Goal: Task Accomplishment & Management: Manage account settings

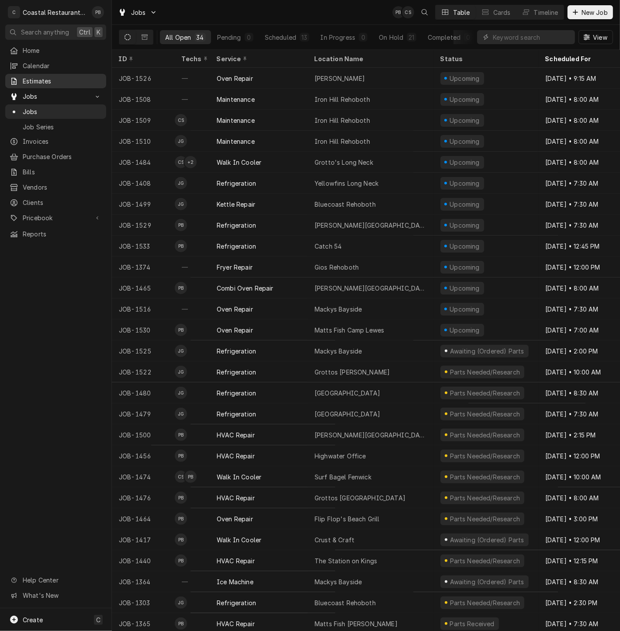
click at [51, 80] on span "Estimates" at bounding box center [62, 80] width 79 height 9
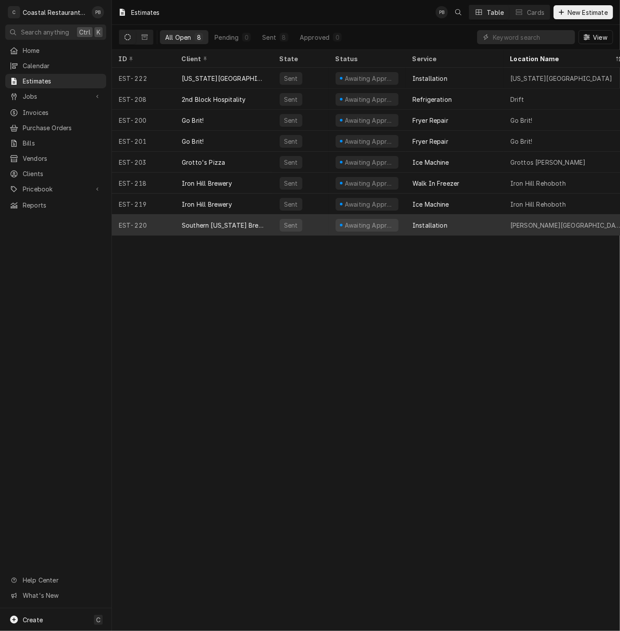
click at [249, 221] on div "Southern [US_STATE] Brewing Company" at bounding box center [224, 225] width 84 height 9
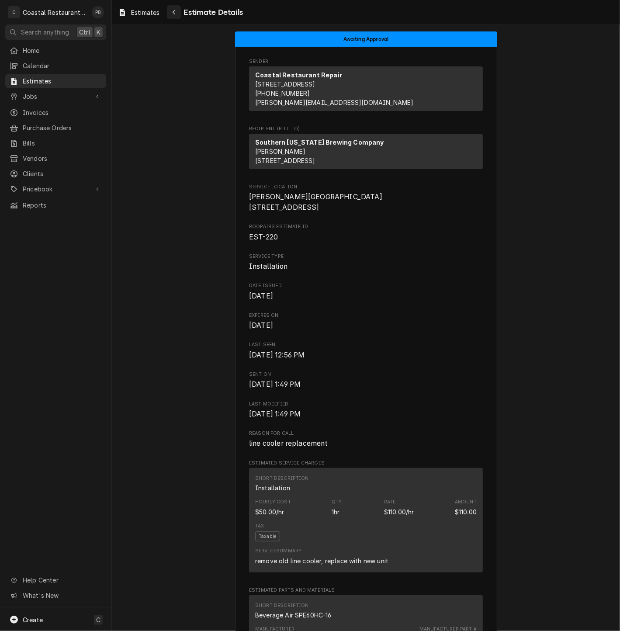
click at [175, 6] on button "Navigate back" at bounding box center [174, 12] width 14 height 14
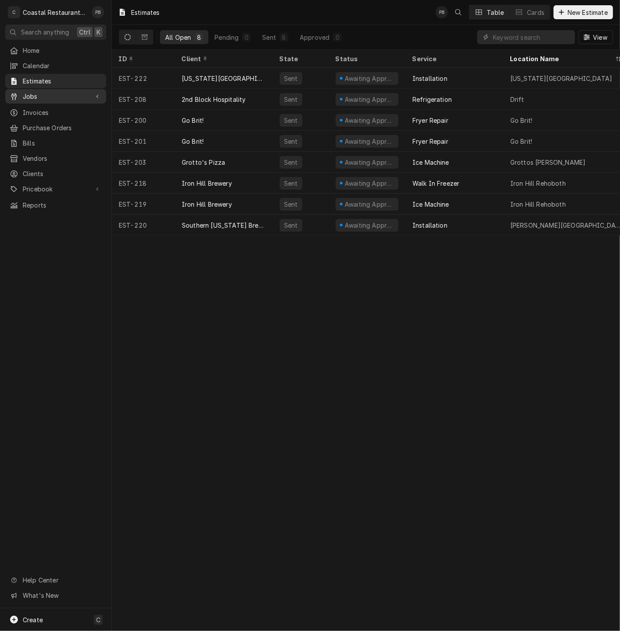
click at [30, 99] on link "Jobs" at bounding box center [55, 96] width 101 height 14
click at [34, 108] on span "Jobs" at bounding box center [62, 111] width 79 height 9
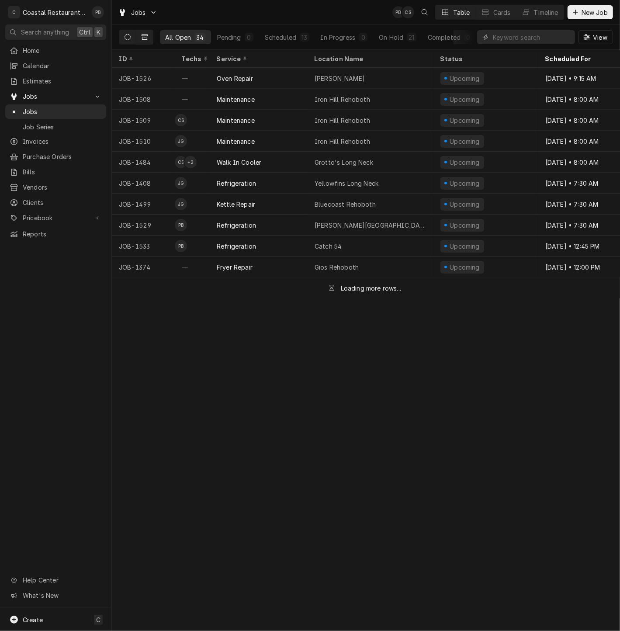
click at [147, 35] on icon "Dynamic Content Wrapper" at bounding box center [145, 37] width 6 height 6
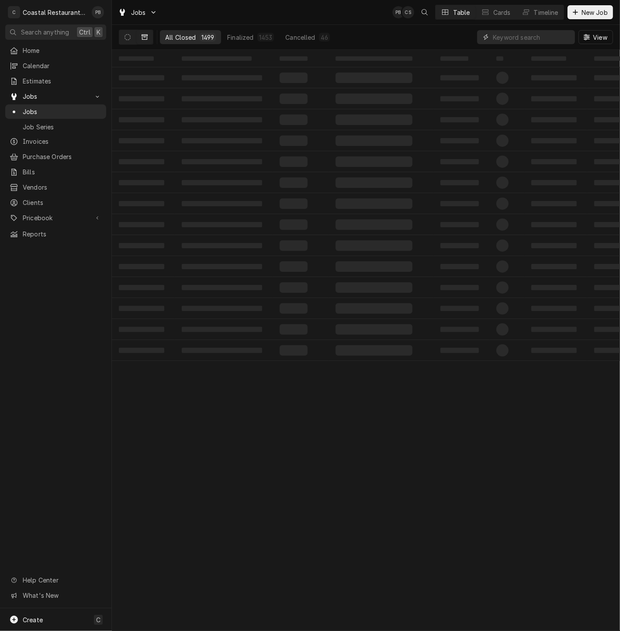
drag, startPoint x: 535, startPoint y: 34, endPoint x: 531, endPoint y: 36, distance: 4.5
click at [534, 35] on input "Dynamic Content Wrapper" at bounding box center [532, 37] width 78 height 14
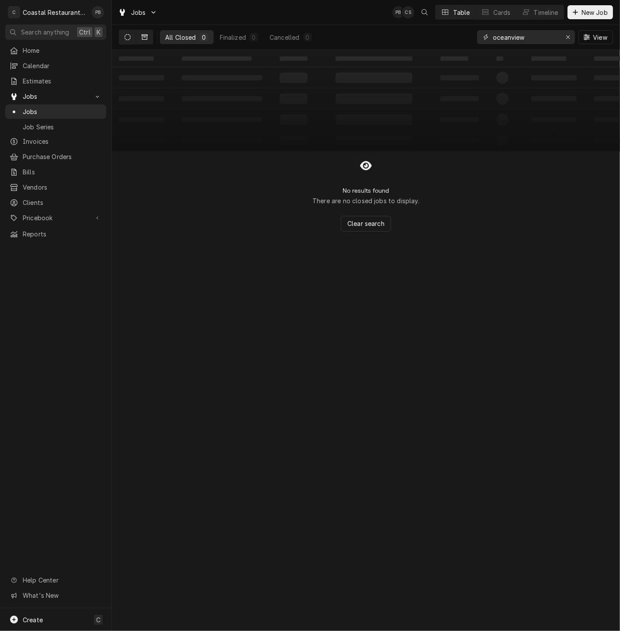
type input "oceanview"
click at [128, 37] on icon "Dynamic Content Wrapper" at bounding box center [128, 37] width 6 height 6
click at [566, 35] on icon "Erase input" at bounding box center [568, 37] width 5 height 6
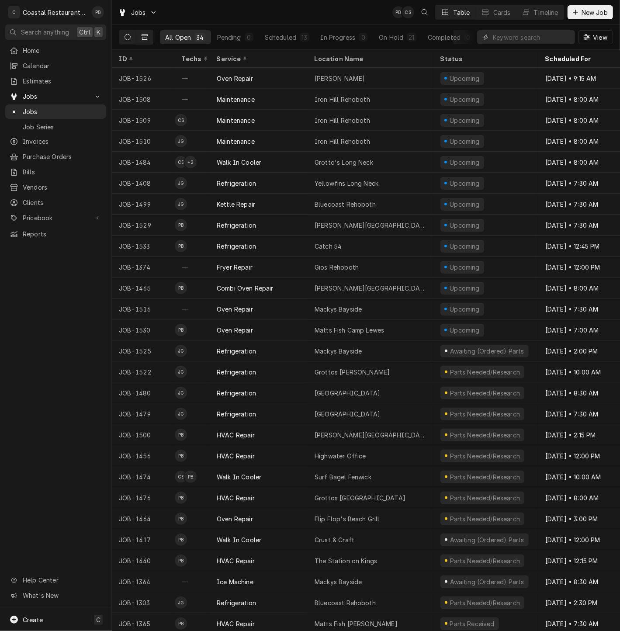
click at [142, 35] on icon "Dynamic Content Wrapper" at bounding box center [145, 37] width 6 height 6
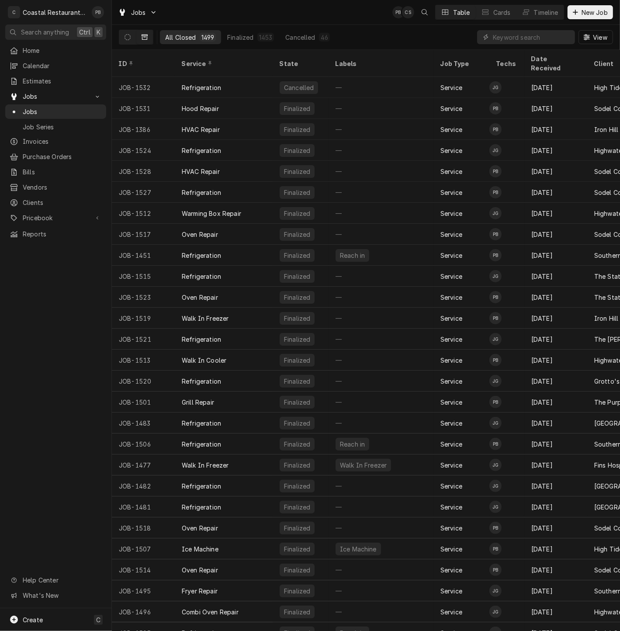
click at [354, 12] on div "Jobs PB CS Table Cards Timeline New Job" at bounding box center [366, 12] width 508 height 24
click at [347, 13] on div "Jobs PB CS Table Cards Timeline New Job" at bounding box center [366, 12] width 508 height 24
click at [539, 37] on input "Dynamic Content Wrapper" at bounding box center [532, 37] width 78 height 14
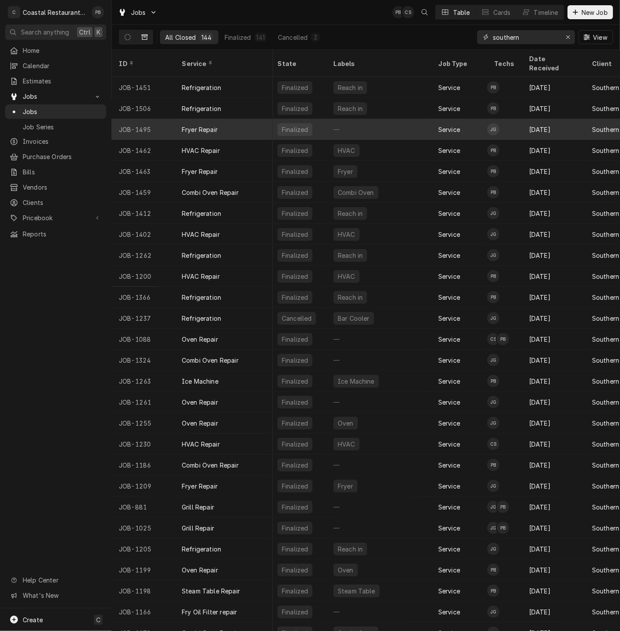
scroll to position [0, 3]
type input "southern"
click at [371, 119] on div "—" at bounding box center [378, 129] width 105 height 21
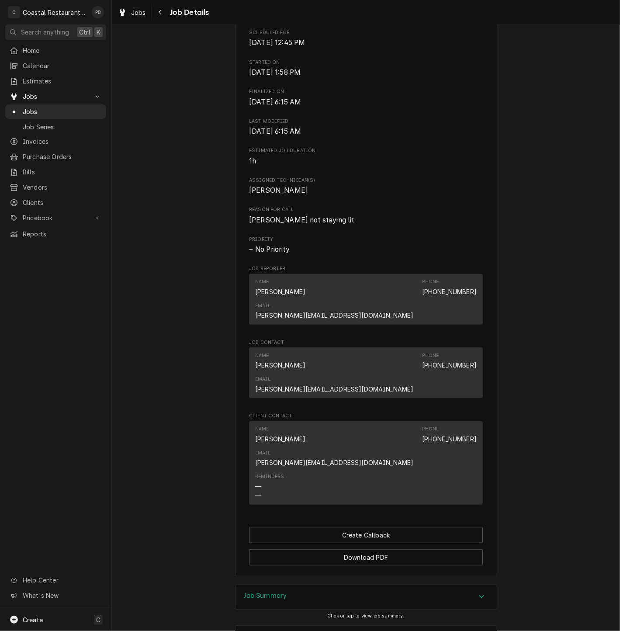
scroll to position [291, 0]
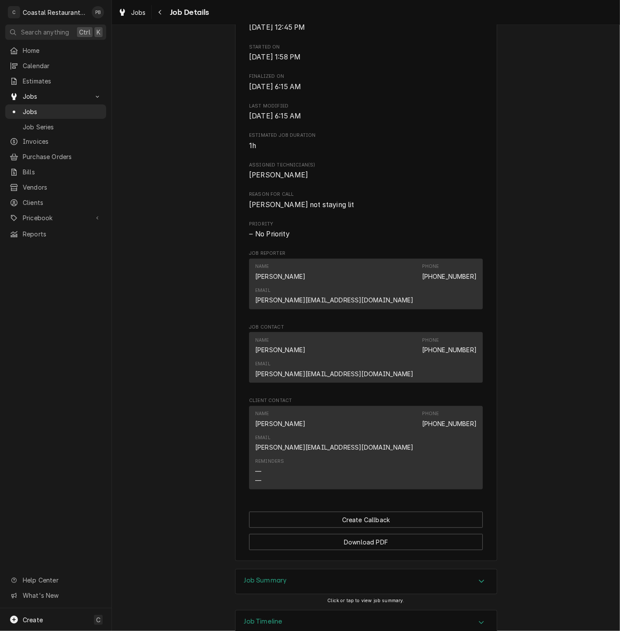
click at [482, 576] on div "Accordion Header" at bounding box center [481, 581] width 13 height 10
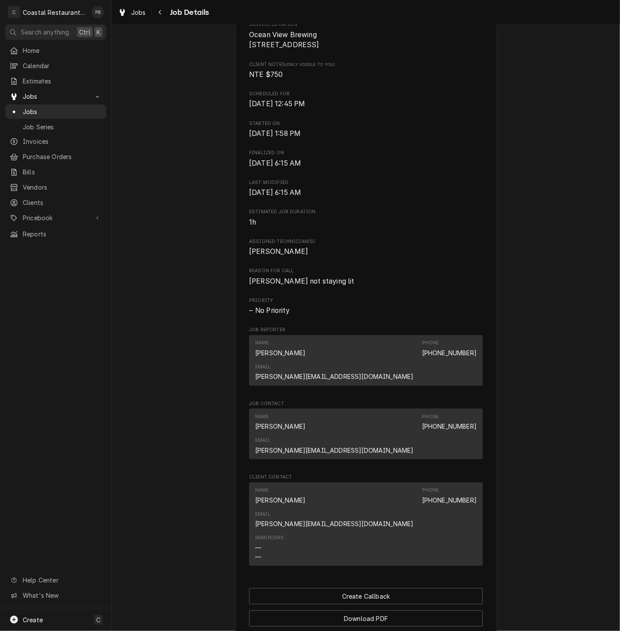
scroll to position [194, 0]
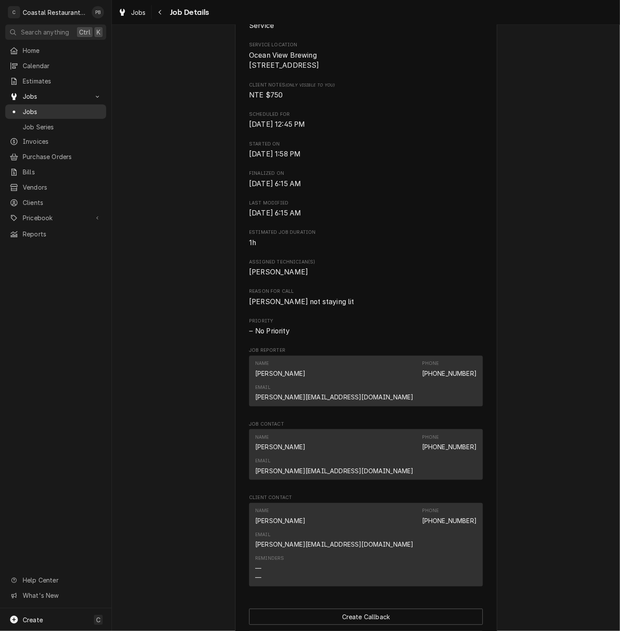
click at [29, 108] on span "Jobs" at bounding box center [62, 111] width 79 height 9
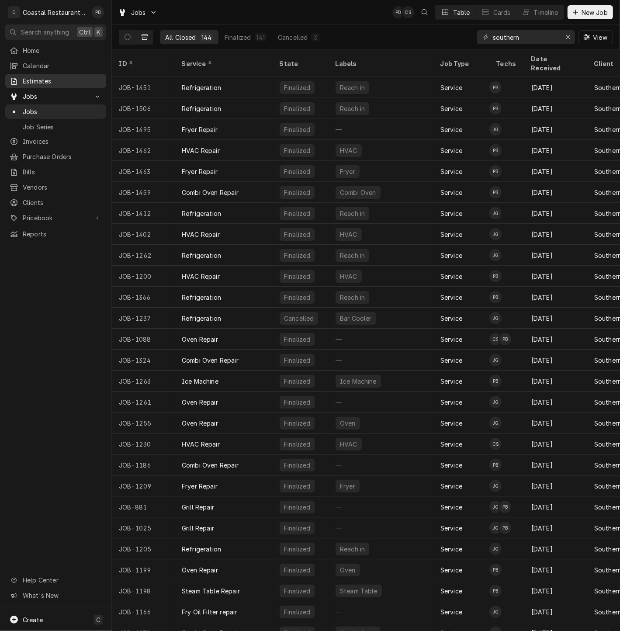
click at [50, 76] on span "Estimates" at bounding box center [62, 80] width 79 height 9
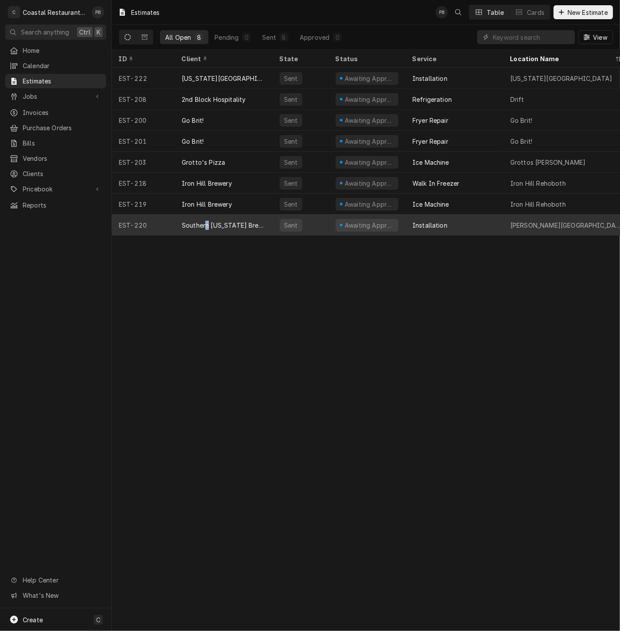
click at [207, 221] on div "Southern [US_STATE] Brewing Company" at bounding box center [224, 225] width 84 height 9
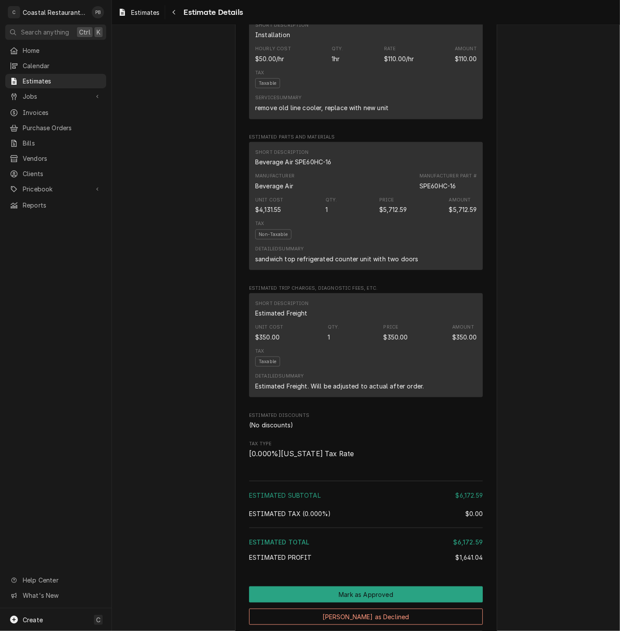
scroll to position [578, 0]
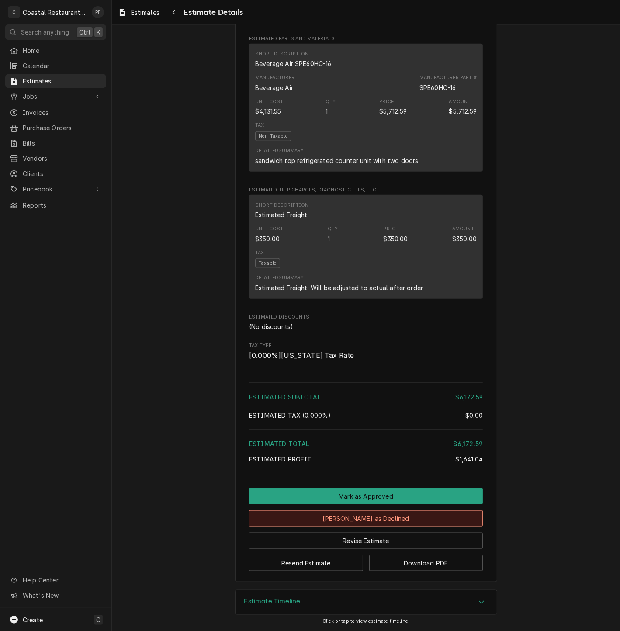
click at [367, 516] on button "Mark as Declined" at bounding box center [366, 518] width 234 height 16
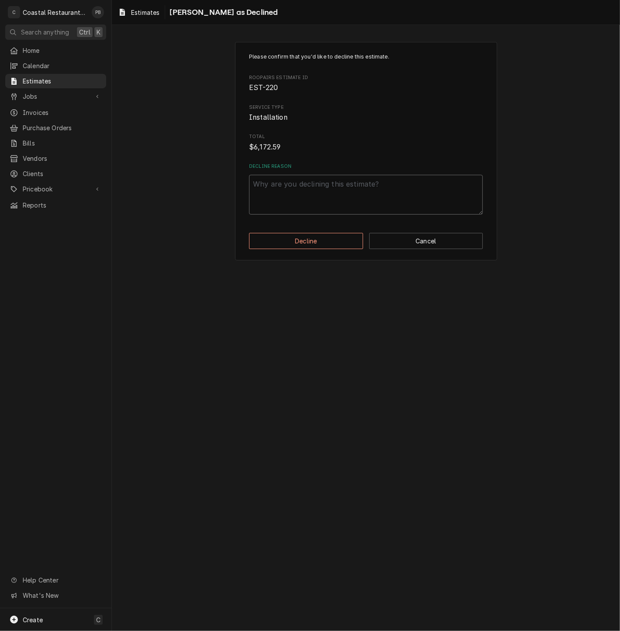
click at [336, 194] on textarea "Decline Reason" at bounding box center [366, 195] width 234 height 40
type textarea "x"
type textarea "d"
type textarea "x"
type textarea "dec"
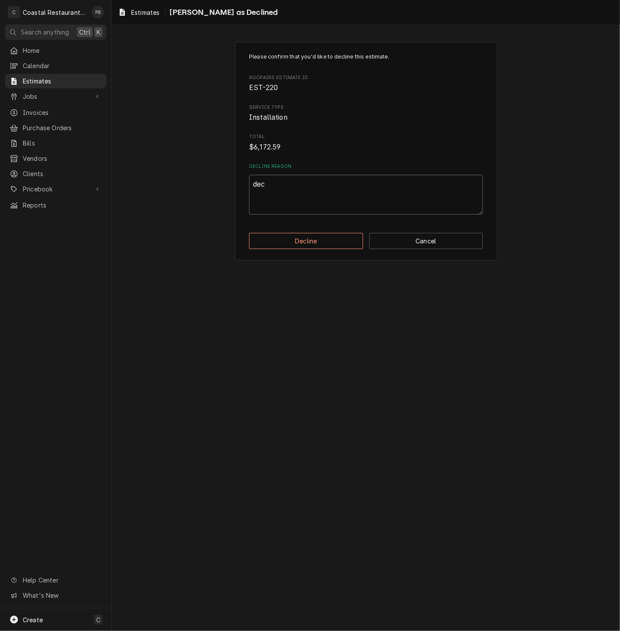
type textarea "x"
type textarea "deci"
type textarea "x"
type textarea "decid"
type textarea "x"
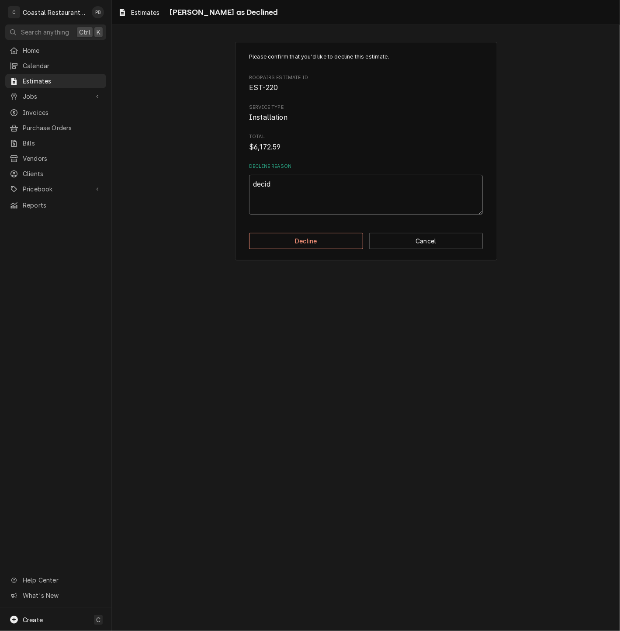
type textarea "decide"
type textarea "x"
type textarea "decided"
type textarea "x"
type textarea "decided"
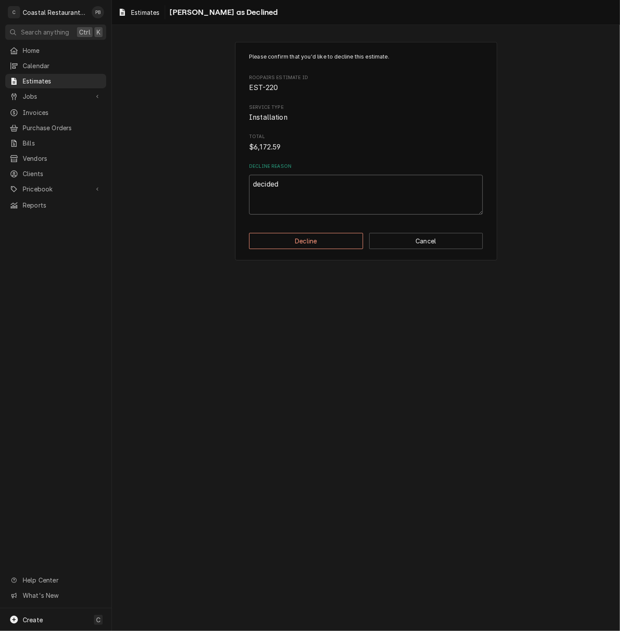
type textarea "x"
type textarea "decided t"
type textarea "x"
type textarea "decided to"
type textarea "x"
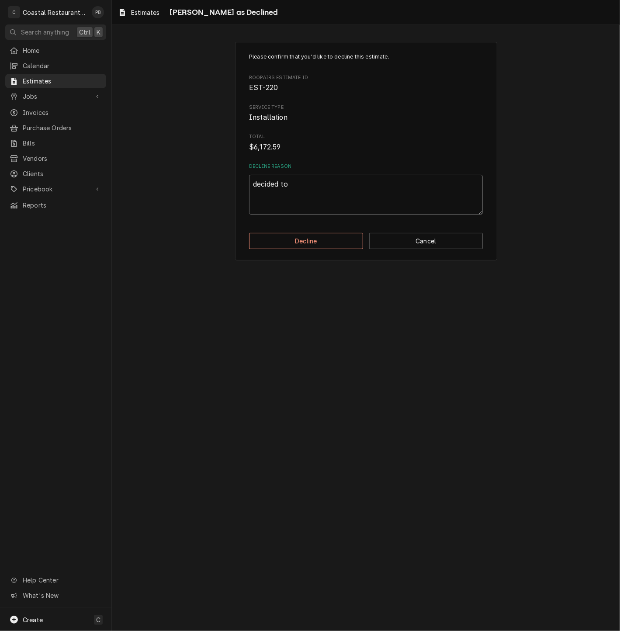
type textarea "decided to"
type textarea "x"
type textarea "decided to g"
type textarea "x"
type textarea "decided to go"
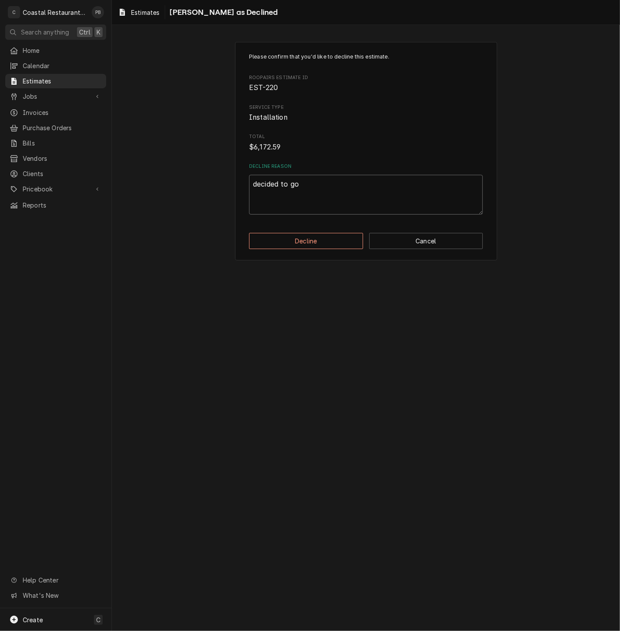
type textarea "x"
type textarea "decided to go a"
type textarea "x"
type textarea "decided to go an"
type textarea "x"
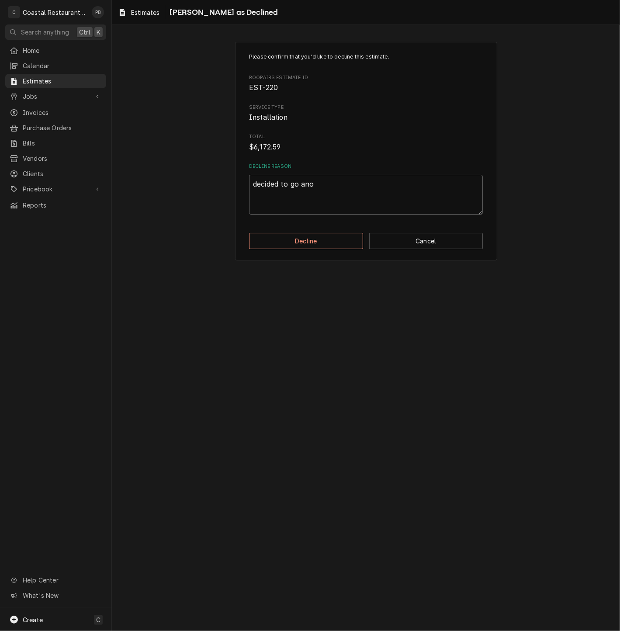
type textarea "decided to go anot"
type textarea "x"
type textarea "decided to go anothe"
type textarea "x"
type textarea "decided to go another"
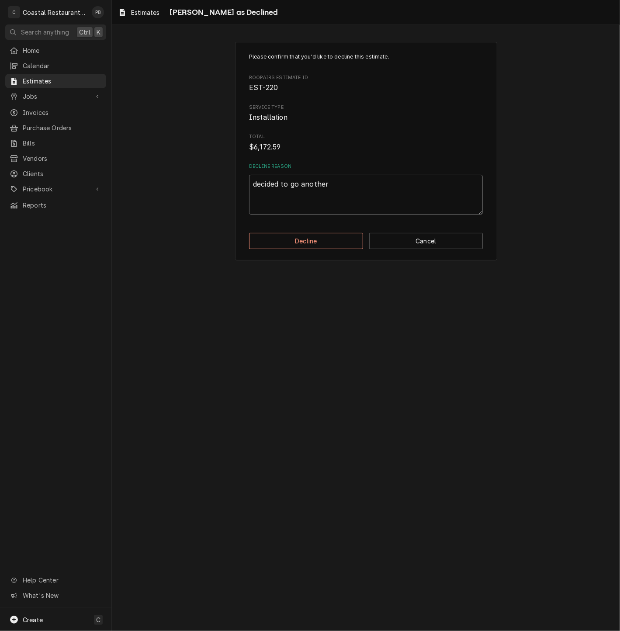
type textarea "x"
type textarea "decided to go another"
type textarea "x"
type textarea "decided to go another r"
type textarea "x"
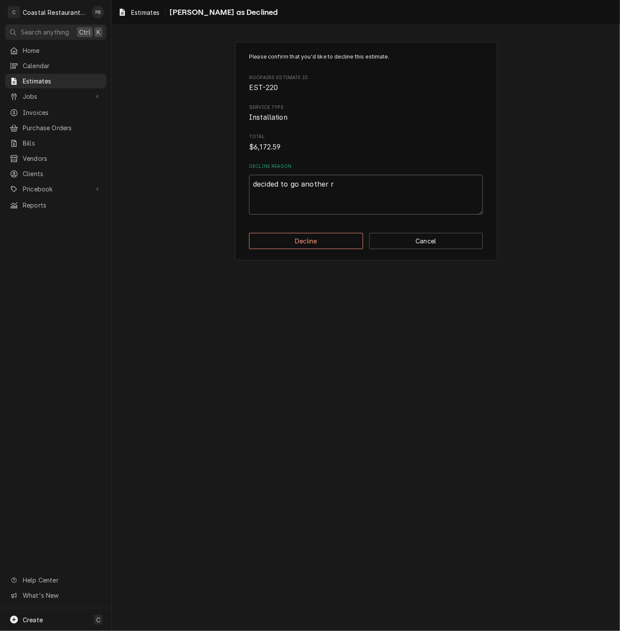
type textarea "decided to go another ro"
type textarea "x"
type textarea "decided to go another rou"
type textarea "x"
type textarea "decided to go another rout"
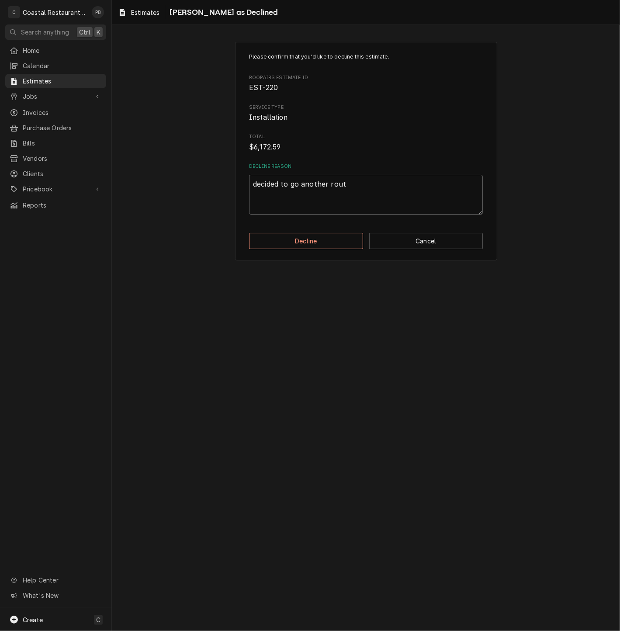
type textarea "x"
type textarea "decided to go another route"
type textarea "x"
type textarea "decided to go another route"
click at [303, 235] on button "Decline" at bounding box center [306, 241] width 114 height 16
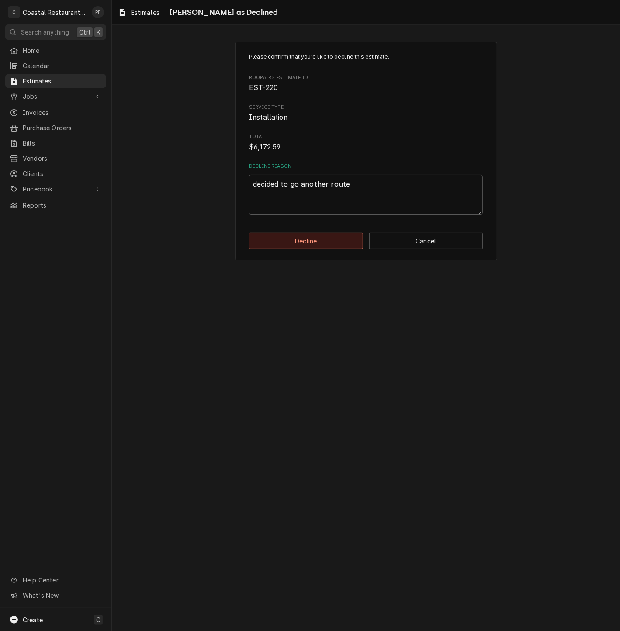
type textarea "x"
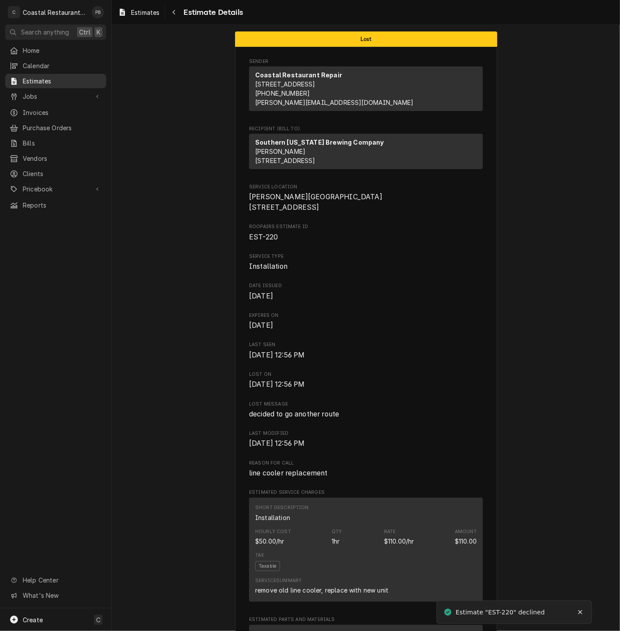
click at [40, 74] on link "Estimates" at bounding box center [55, 81] width 101 height 14
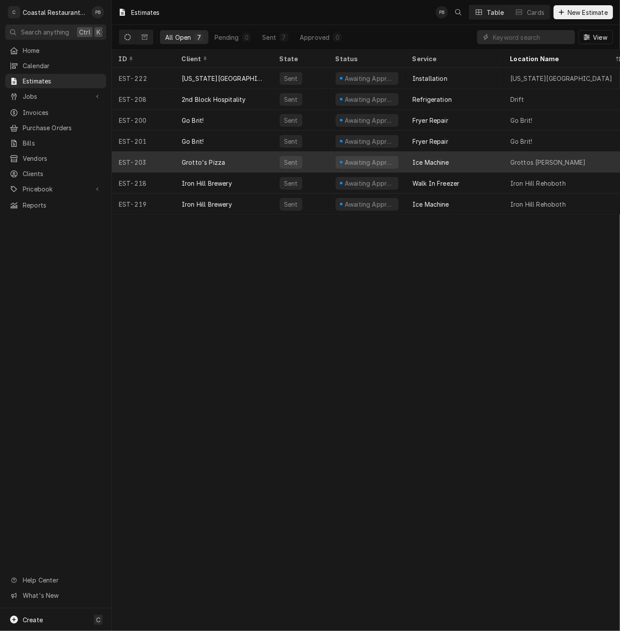
click at [219, 158] on div "Grotto's Pizza" at bounding box center [203, 162] width 43 height 9
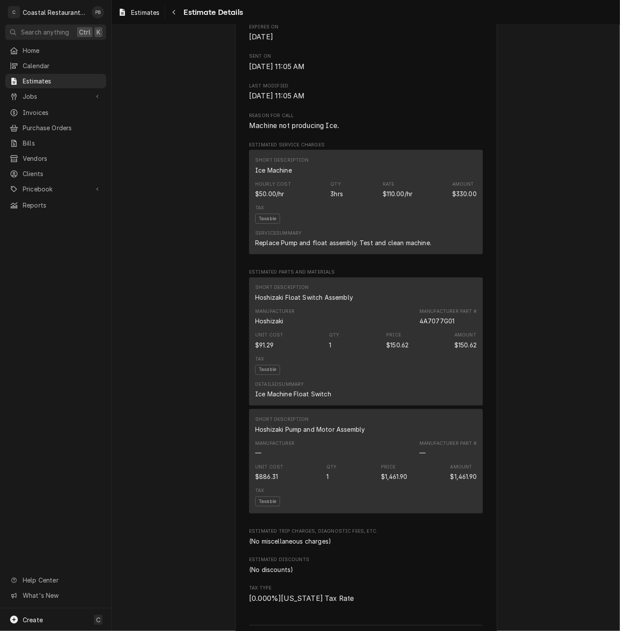
scroll to position [291, 0]
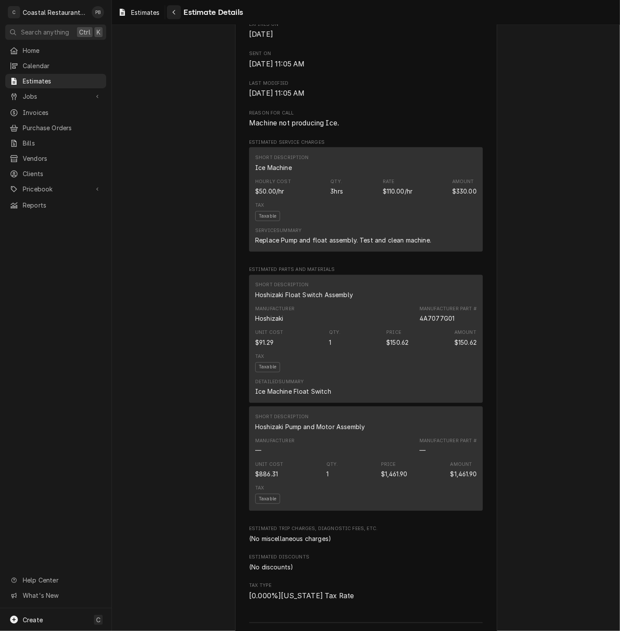
click at [172, 15] on div "Navigate back" at bounding box center [174, 12] width 9 height 9
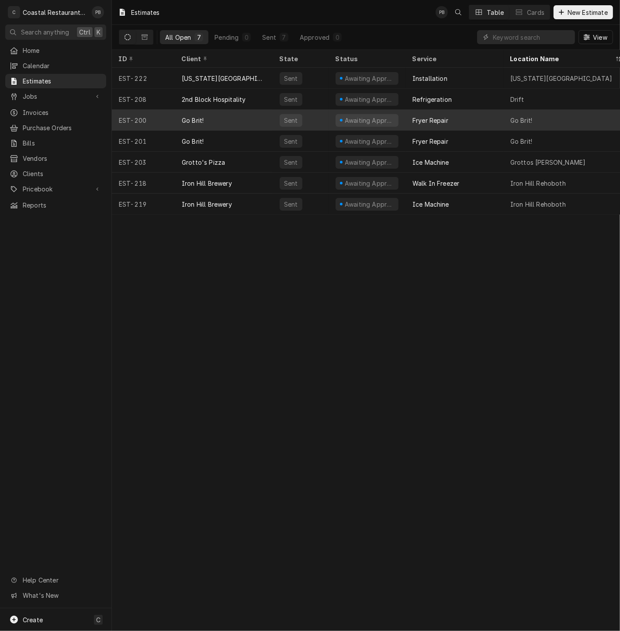
click at [234, 111] on div "Go Brit!" at bounding box center [224, 120] width 98 height 21
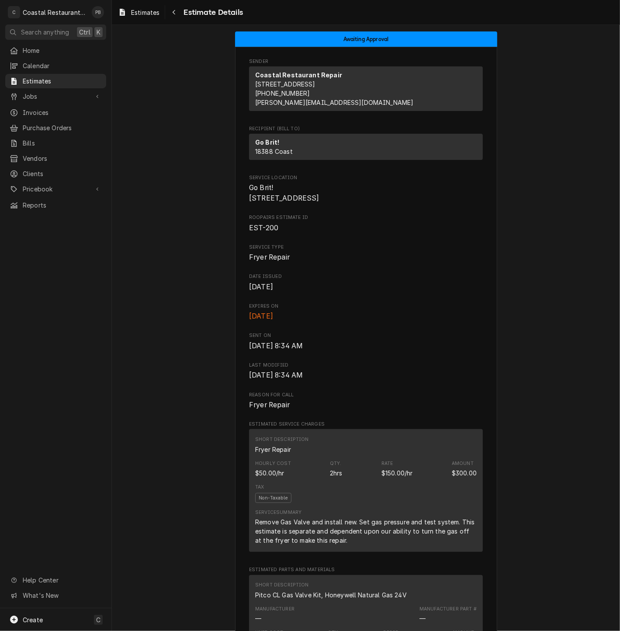
click at [187, 10] on span "Estimate Details" at bounding box center [212, 13] width 62 height 12
click at [176, 13] on icon "Navigate back" at bounding box center [174, 12] width 4 height 6
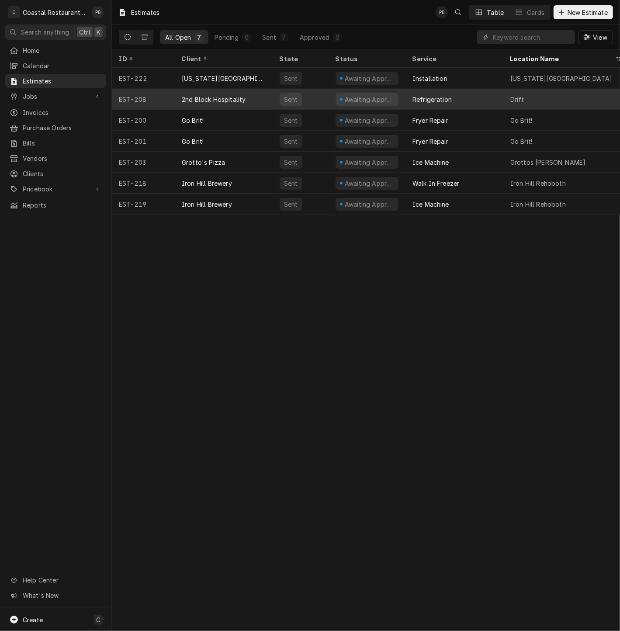
click at [248, 94] on div "2nd Block Hospitality" at bounding box center [224, 99] width 98 height 21
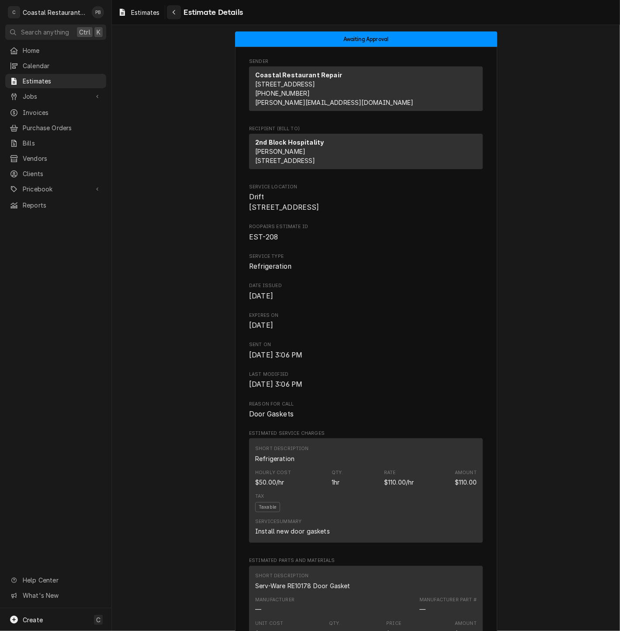
click at [177, 14] on div "Navigate back" at bounding box center [174, 12] width 9 height 9
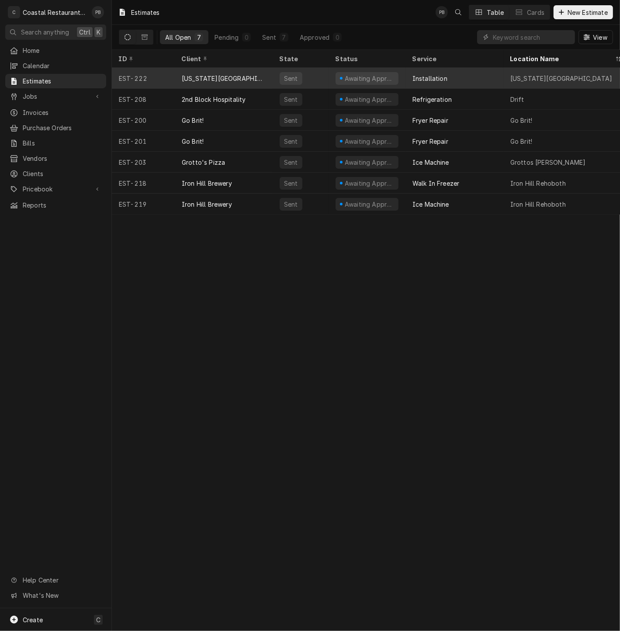
click at [208, 82] on div "Delaware Botanic Gardens" at bounding box center [224, 78] width 98 height 21
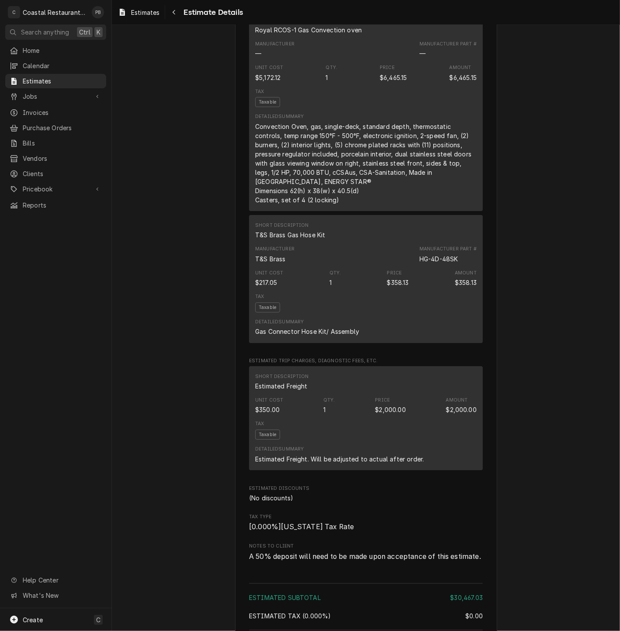
scroll to position [2136, 0]
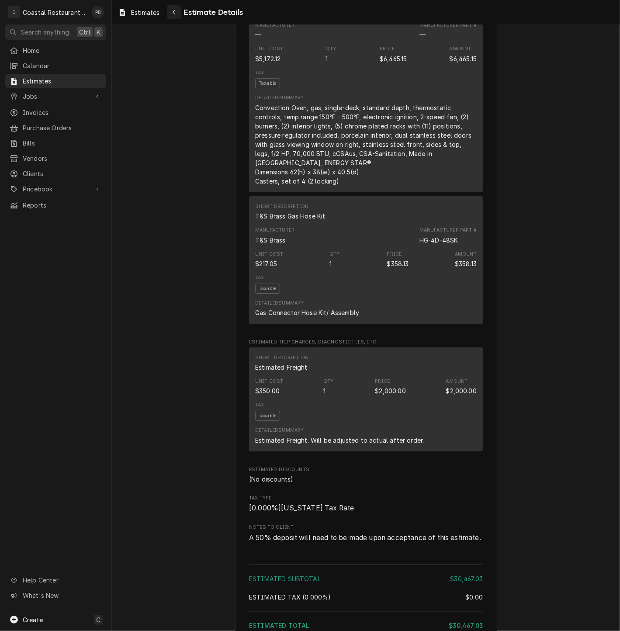
click at [175, 9] on icon "Navigate back" at bounding box center [174, 12] width 4 height 6
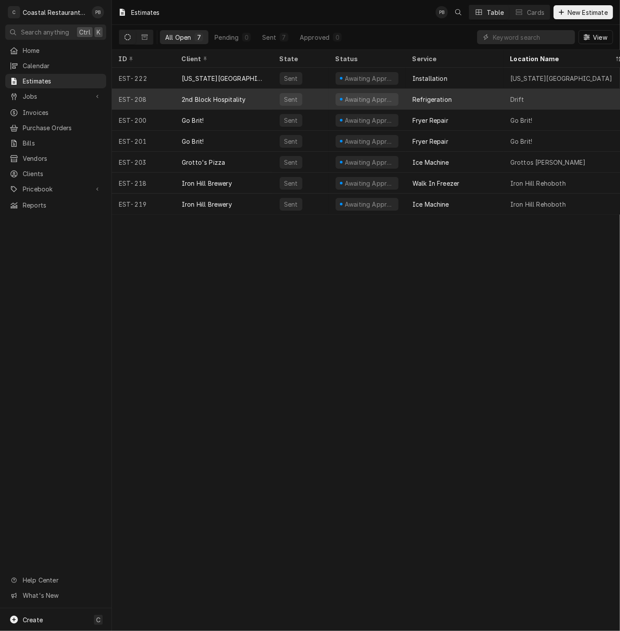
click at [220, 95] on div "2nd Block Hospitality" at bounding box center [214, 99] width 64 height 9
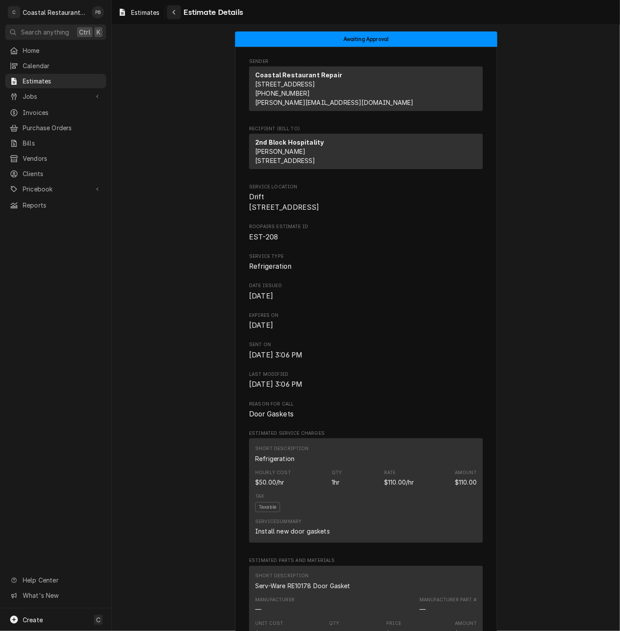
click at [175, 16] on div "Navigate back" at bounding box center [174, 12] width 9 height 9
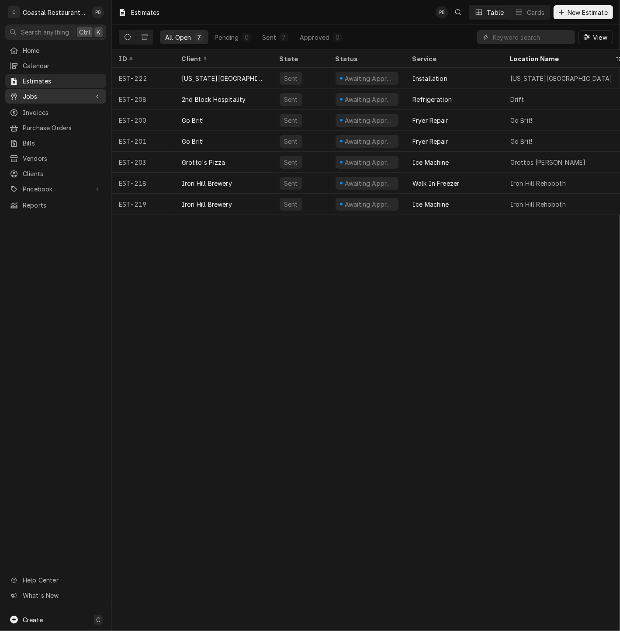
click at [46, 92] on span "Jobs" at bounding box center [56, 96] width 66 height 9
click at [40, 107] on span "Jobs" at bounding box center [62, 111] width 79 height 9
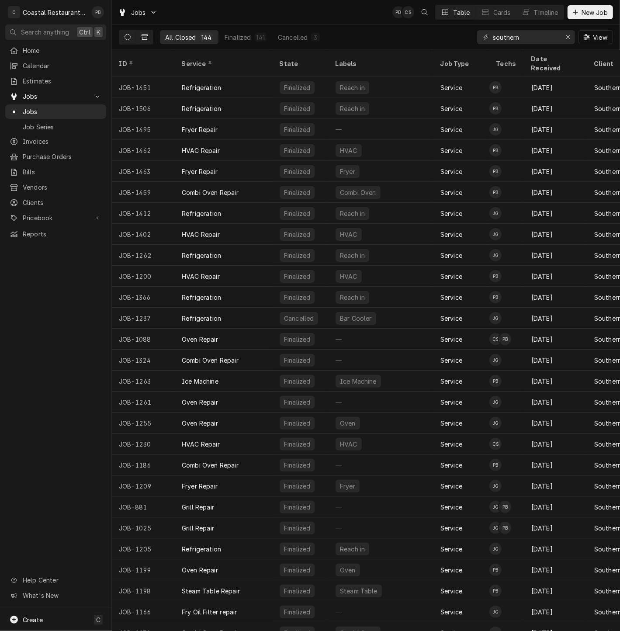
click at [127, 35] on icon "Dynamic Content Wrapper" at bounding box center [128, 37] width 6 height 6
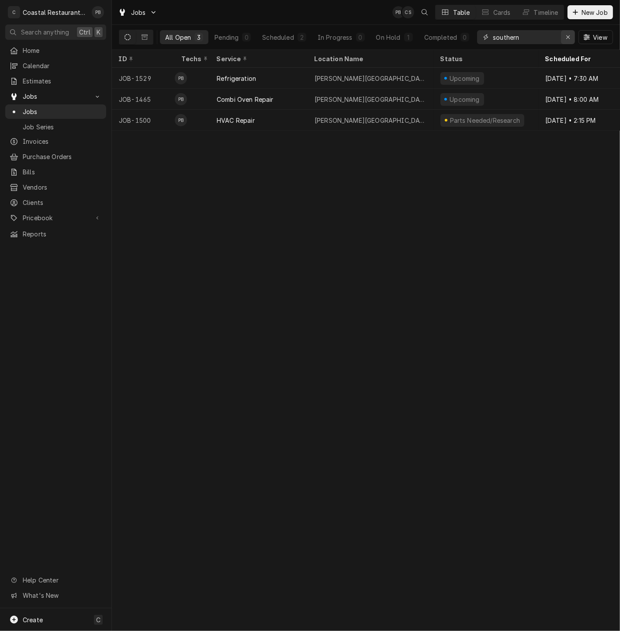
click at [566, 38] on icon "Erase input" at bounding box center [568, 37] width 5 height 6
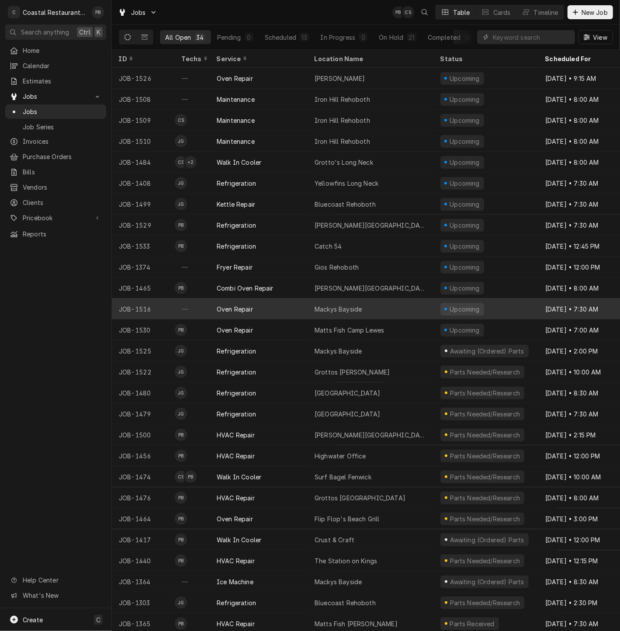
click at [258, 306] on div "Oven Repair" at bounding box center [259, 308] width 98 height 21
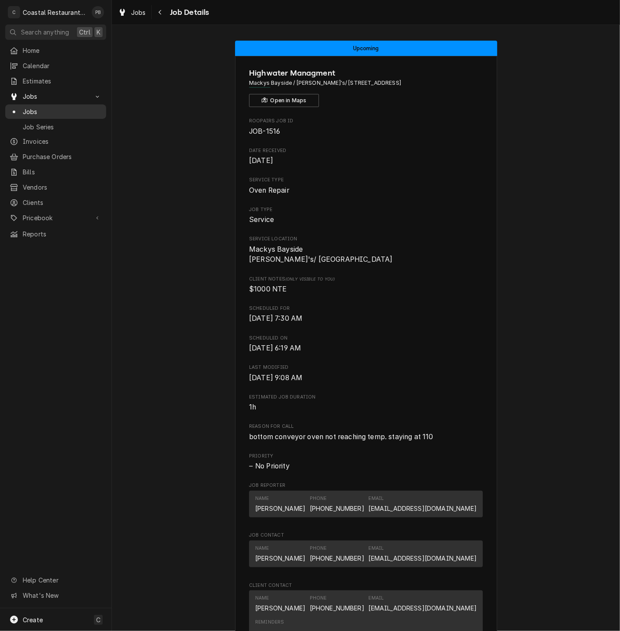
click at [45, 107] on span "Jobs" at bounding box center [62, 111] width 79 height 9
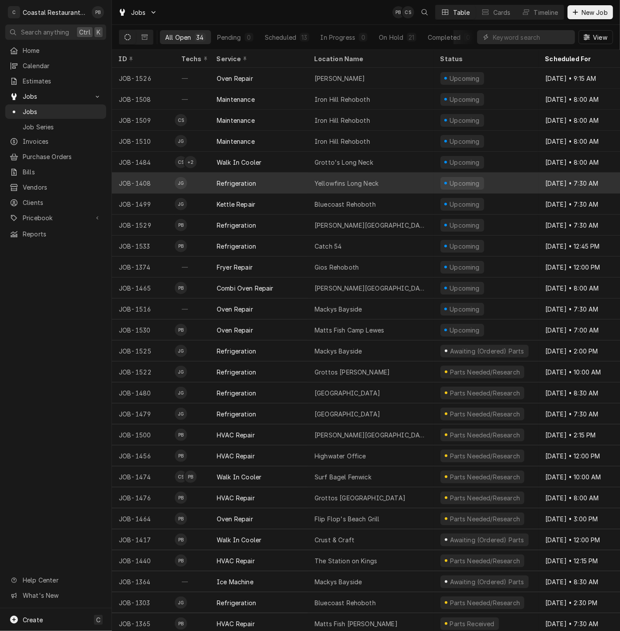
click at [364, 182] on div "Yellowfins Long Neck" at bounding box center [347, 183] width 64 height 9
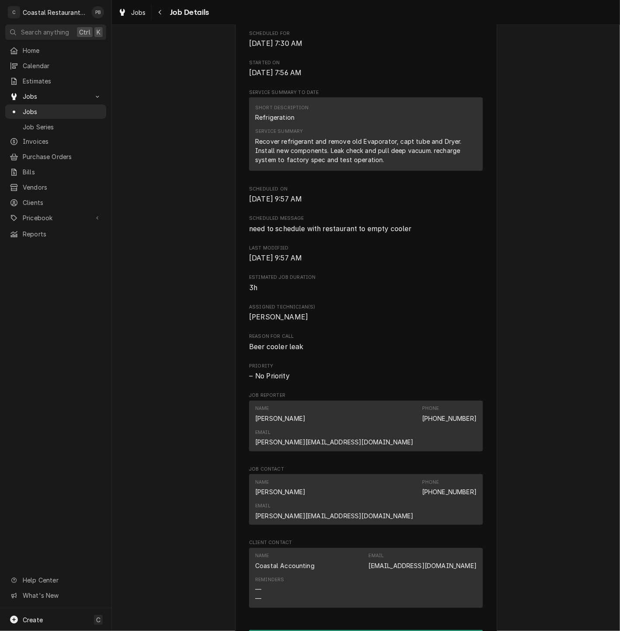
scroll to position [437, 0]
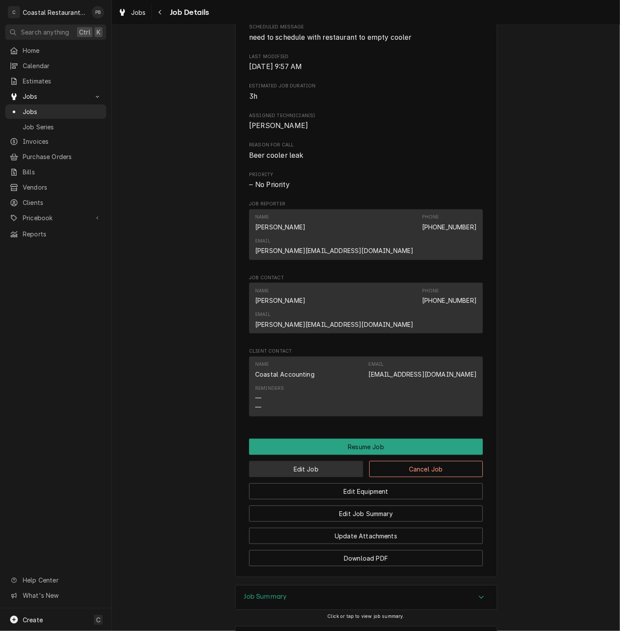
click at [326, 461] on button "Edit Job" at bounding box center [306, 469] width 114 height 16
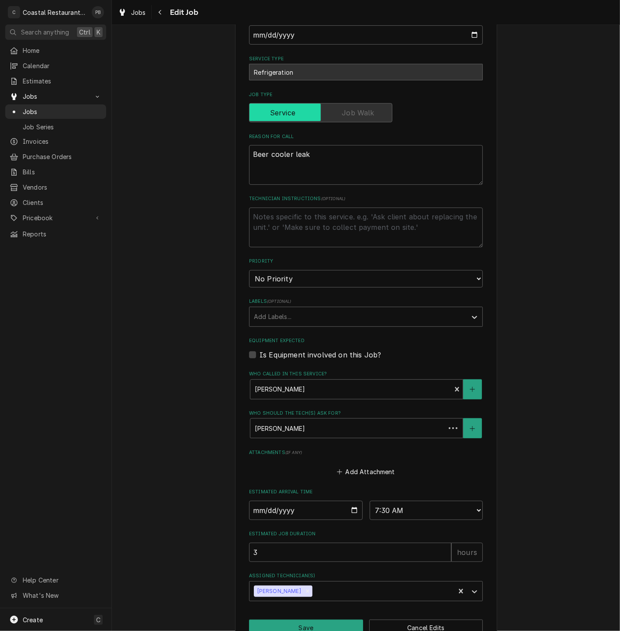
scroll to position [205, 0]
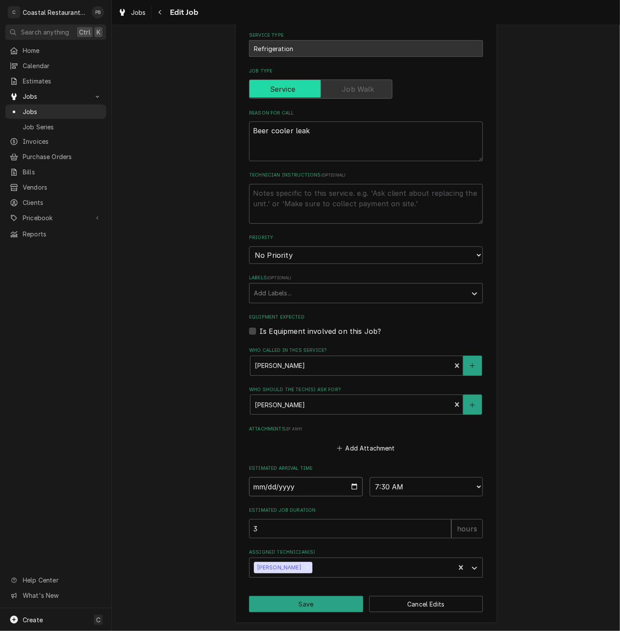
click at [307, 489] on input "2025-08-13" at bounding box center [306, 486] width 114 height 19
click at [349, 486] on input "2025-08-13" at bounding box center [306, 486] width 114 height 19
type textarea "x"
type input "2025-08-20"
click at [288, 602] on button "Save" at bounding box center [306, 604] width 114 height 16
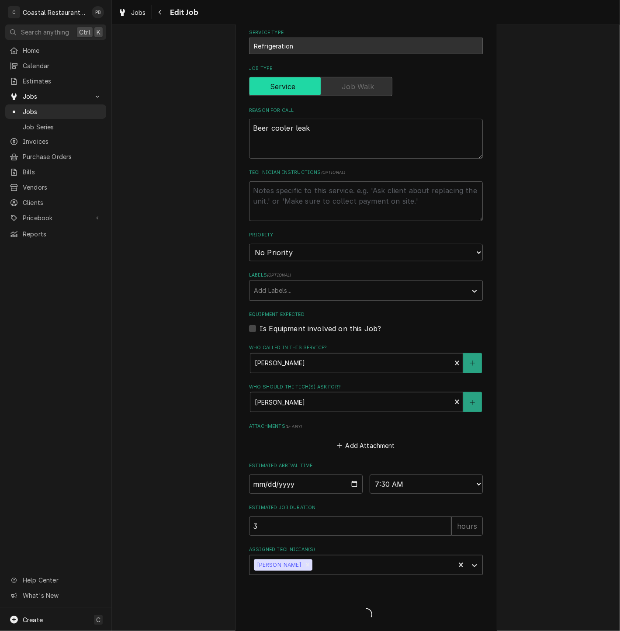
type textarea "x"
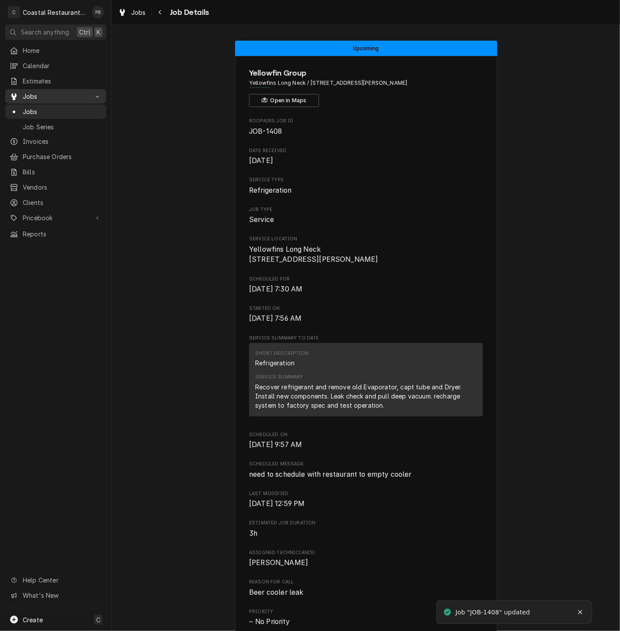
click at [35, 92] on span "Jobs" at bounding box center [56, 96] width 66 height 9
click at [52, 107] on span "Jobs" at bounding box center [62, 111] width 79 height 9
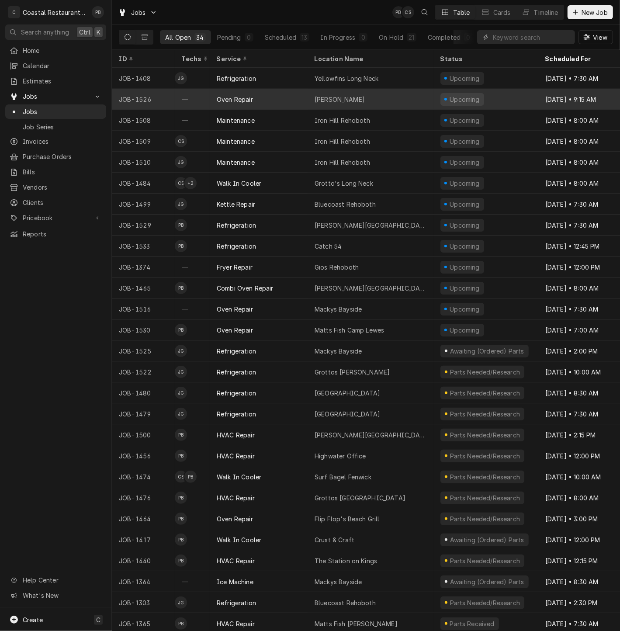
click at [282, 99] on div "Oven Repair" at bounding box center [259, 99] width 98 height 21
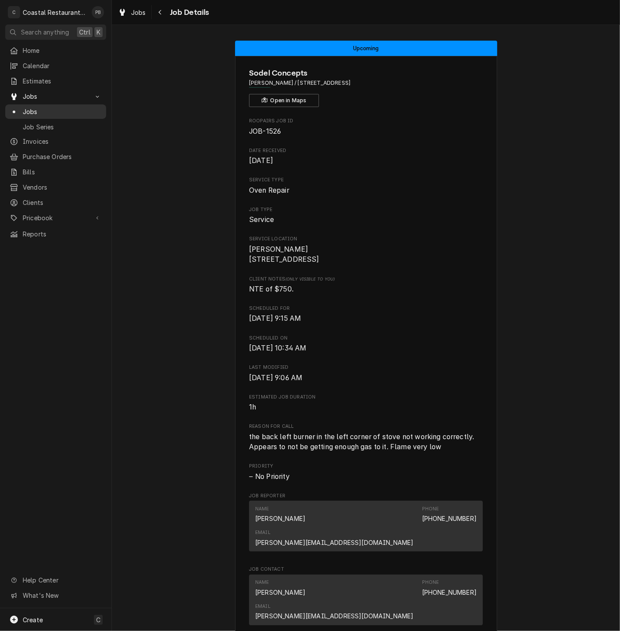
click at [52, 111] on span "Jobs" at bounding box center [62, 111] width 79 height 9
